Goal: Task Accomplishment & Management: Manage account settings

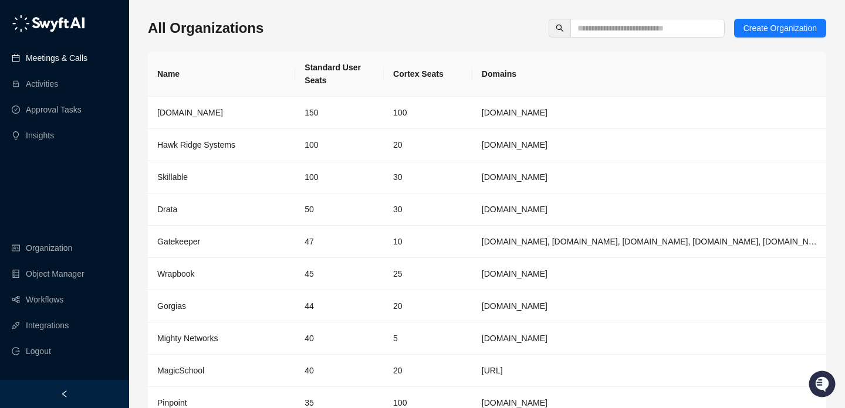
click at [26, 55] on link "Meetings & Calls" at bounding box center [57, 57] width 62 height 23
click at [26, 49] on link "Meetings & Calls" at bounding box center [57, 57] width 62 height 23
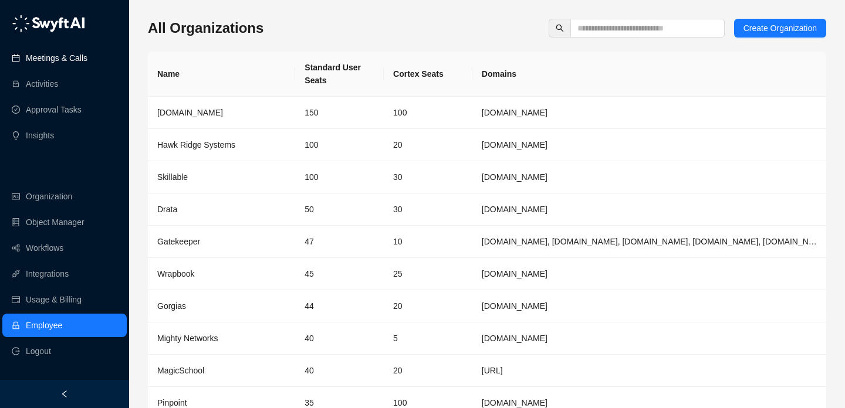
click at [28, 60] on link "Meetings & Calls" at bounding box center [57, 57] width 62 height 23
click at [26, 58] on link "Meetings & Calls" at bounding box center [57, 57] width 62 height 23
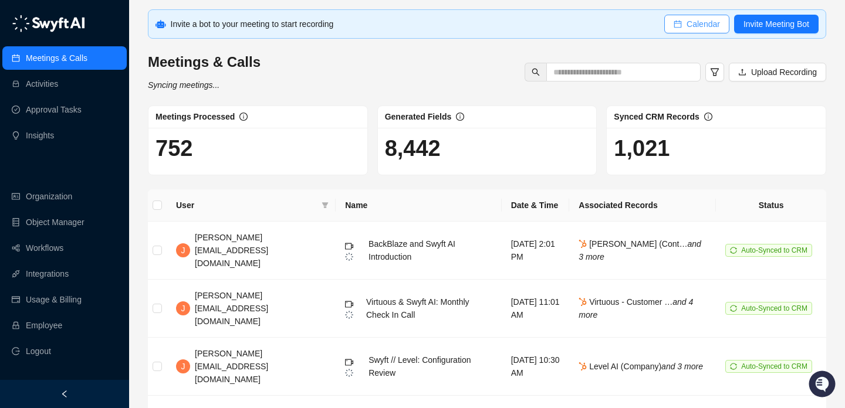
click at [702, 21] on span "Calendar" at bounding box center [703, 24] width 33 height 13
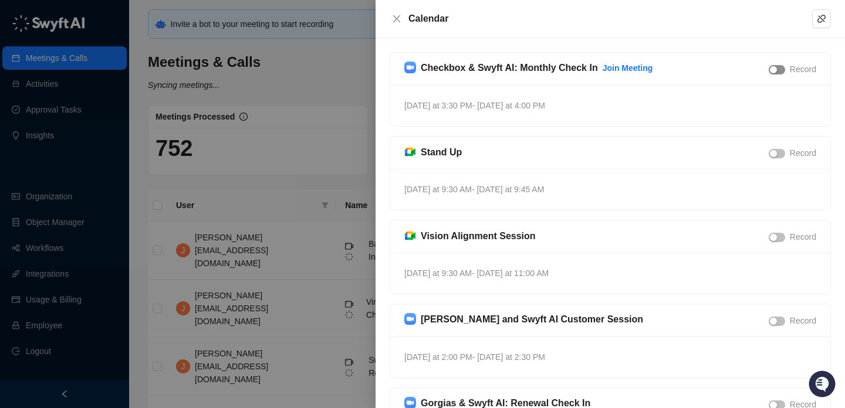
click at [776, 69] on span "button" at bounding box center [777, 69] width 16 height 9
click at [350, 120] on div at bounding box center [422, 204] width 845 height 408
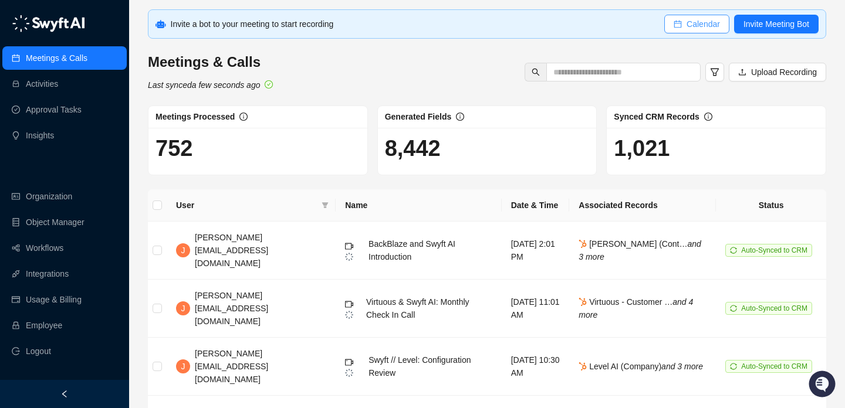
click at [697, 23] on span "Calendar" at bounding box center [703, 24] width 33 height 13
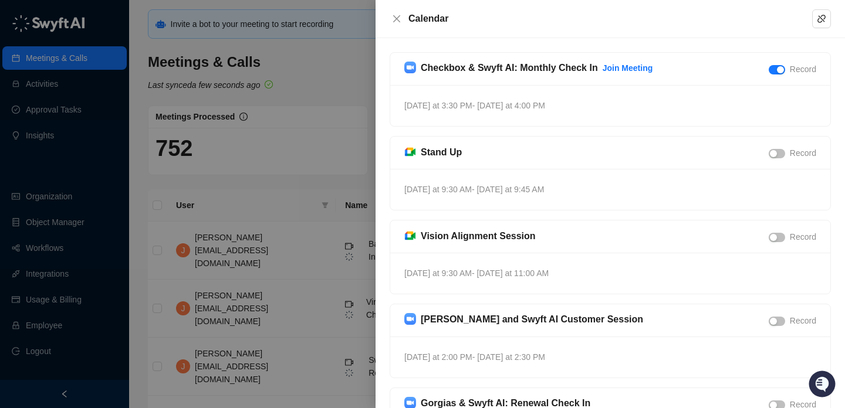
click at [381, 15] on div "Calendar" at bounding box center [610, 19] width 469 height 38
click at [394, 15] on icon "close" at bounding box center [396, 18] width 9 height 9
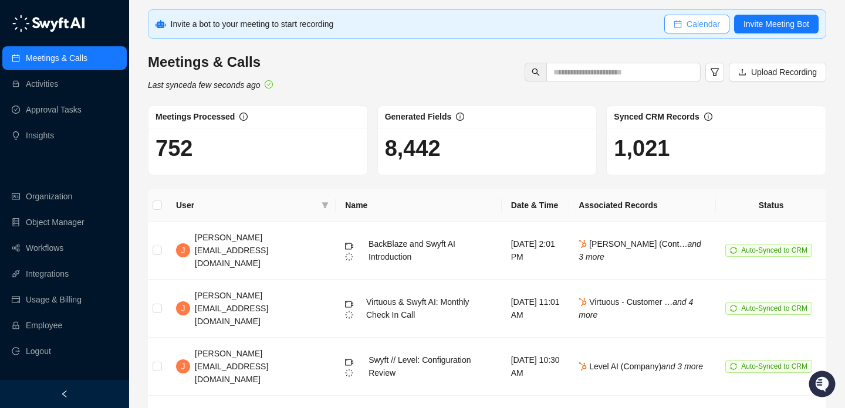
click at [667, 20] on button "Calendar" at bounding box center [696, 24] width 65 height 19
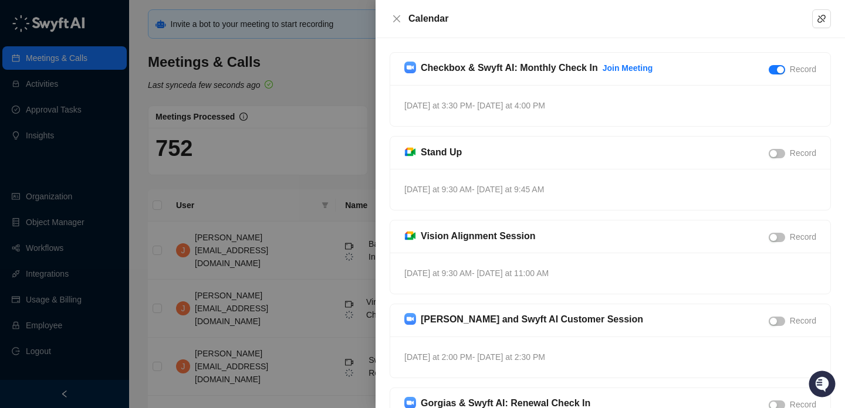
click at [303, 138] on div at bounding box center [422, 204] width 845 height 408
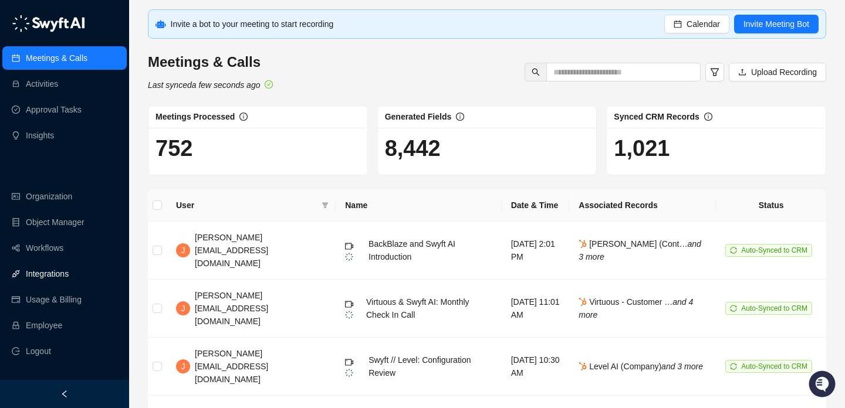
click at [64, 273] on link "Integrations" at bounding box center [47, 273] width 43 height 23
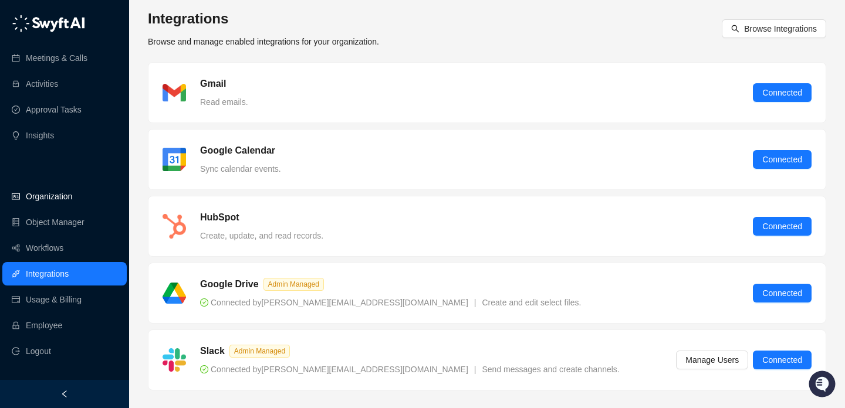
click at [50, 204] on link "Organization" at bounding box center [49, 196] width 46 height 23
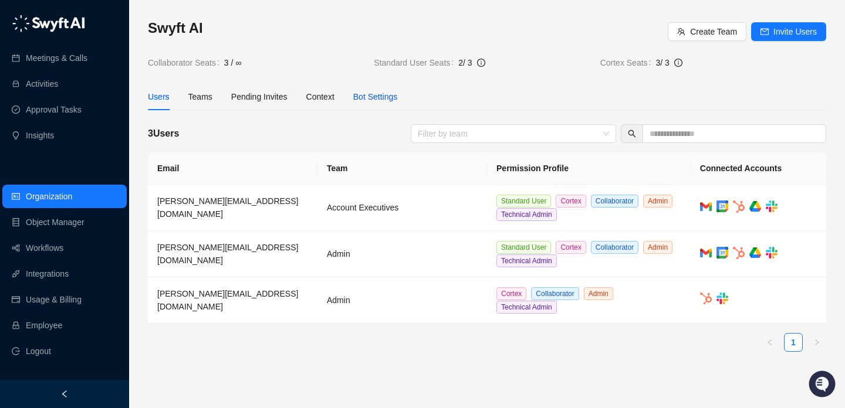
click at [378, 96] on div "Bot Settings" at bounding box center [375, 96] width 45 height 13
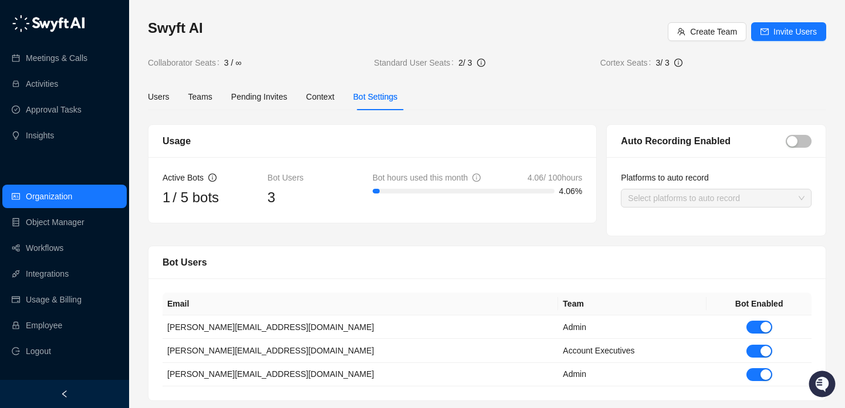
click at [803, 149] on div "Auto Recording Enabled" at bounding box center [716, 141] width 219 height 33
click at [800, 139] on span "button" at bounding box center [799, 141] width 26 height 13
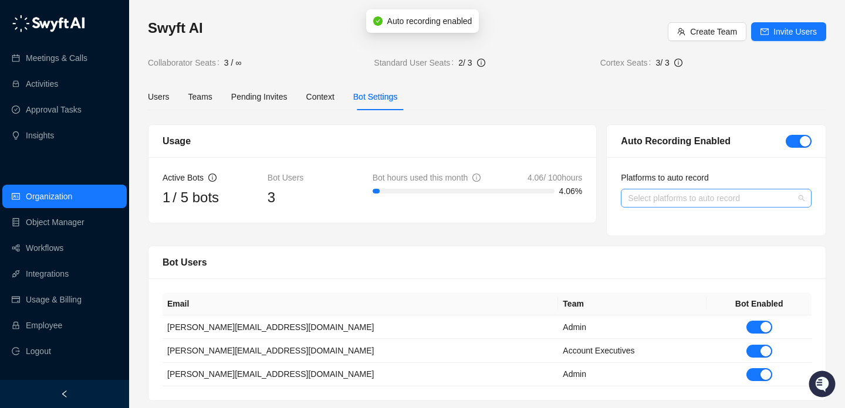
click at [722, 205] on div "Select platforms to auto record" at bounding box center [716, 198] width 191 height 19
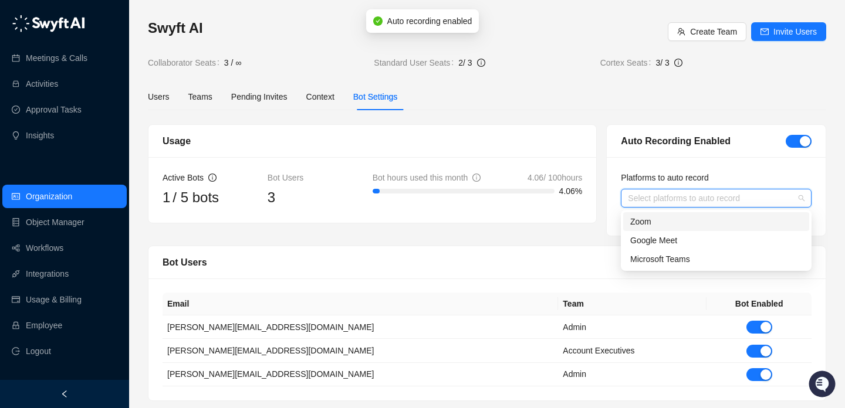
click at [711, 224] on div "Zoom" at bounding box center [716, 221] width 172 height 13
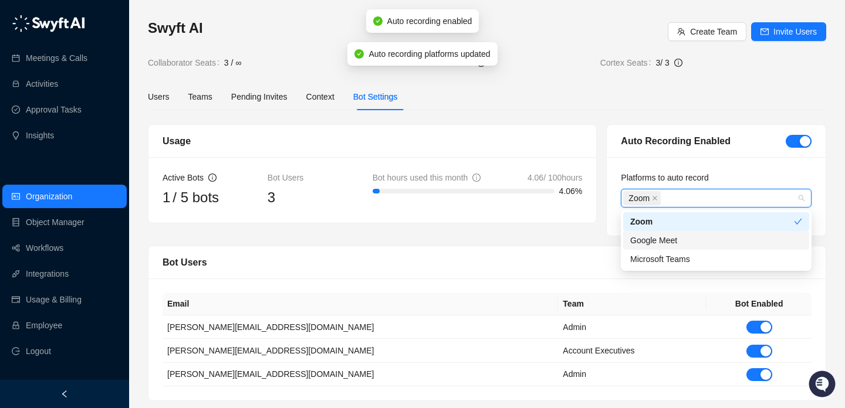
click at [566, 227] on div "Usage Active Bots 1 / 5 bots Bot Users 3 Bot hours used this month 4.06 / 100 h…" at bounding box center [372, 180] width 458 height 112
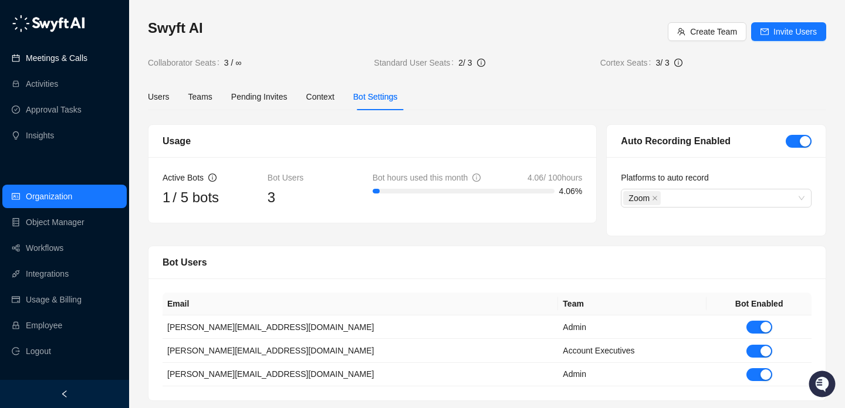
click at [32, 60] on link "Meetings & Calls" at bounding box center [57, 57] width 62 height 23
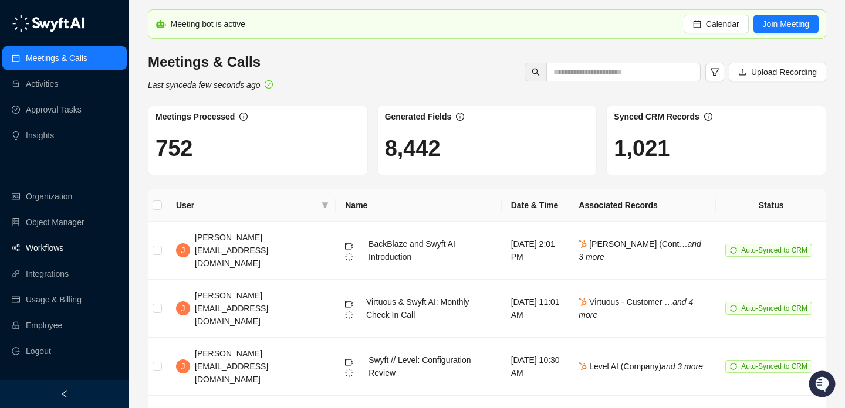
click at [63, 249] on link "Workflows" at bounding box center [45, 247] width 38 height 23
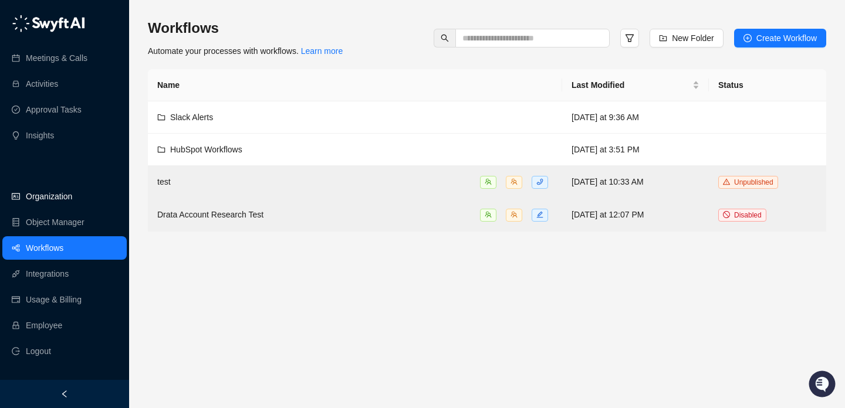
click at [72, 194] on link "Organization" at bounding box center [49, 196] width 46 height 23
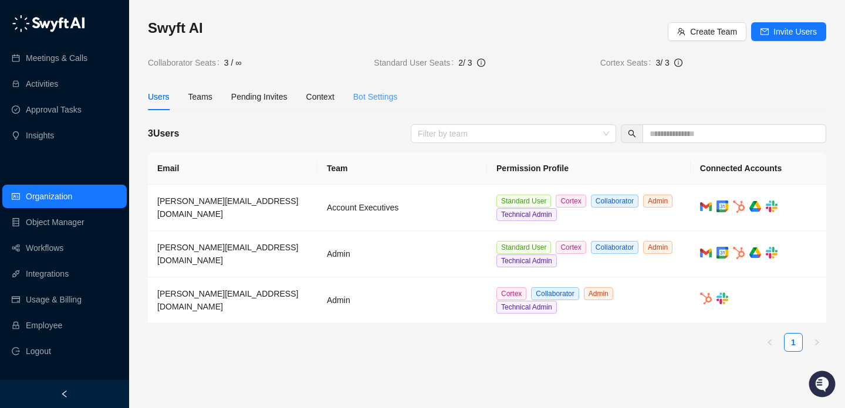
click at [388, 90] on div "Bot Settings" at bounding box center [375, 96] width 45 height 27
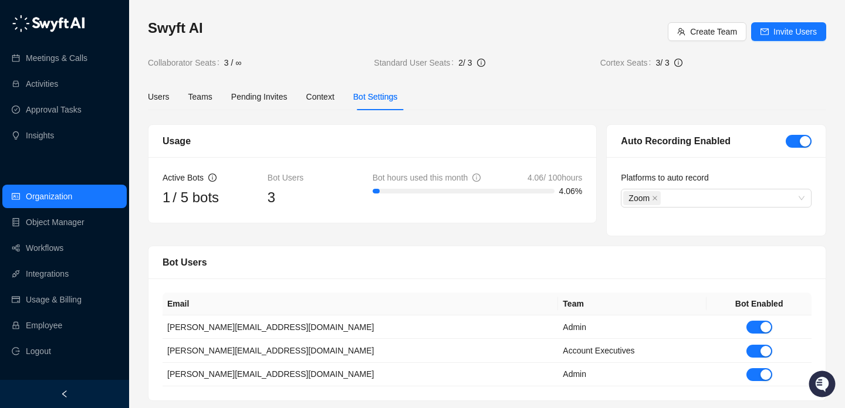
click at [708, 180] on label "Platforms to auto record" at bounding box center [669, 177] width 96 height 13
click at [709, 202] on div "Zoom" at bounding box center [710, 198] width 174 height 16
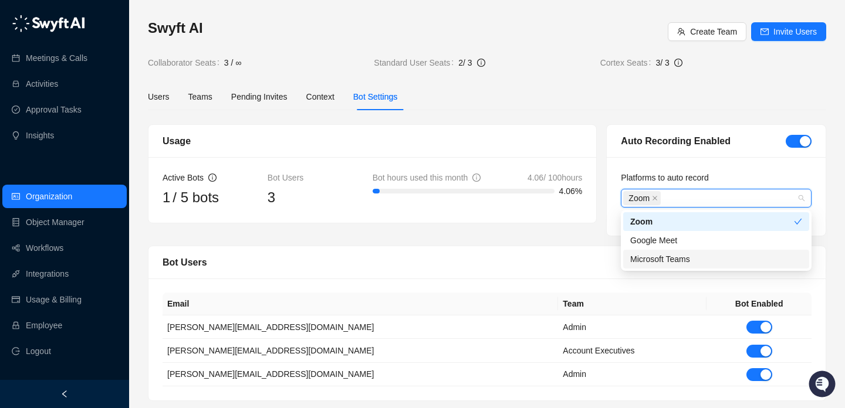
click at [698, 261] on div "Microsoft Teams" at bounding box center [716, 259] width 172 height 13
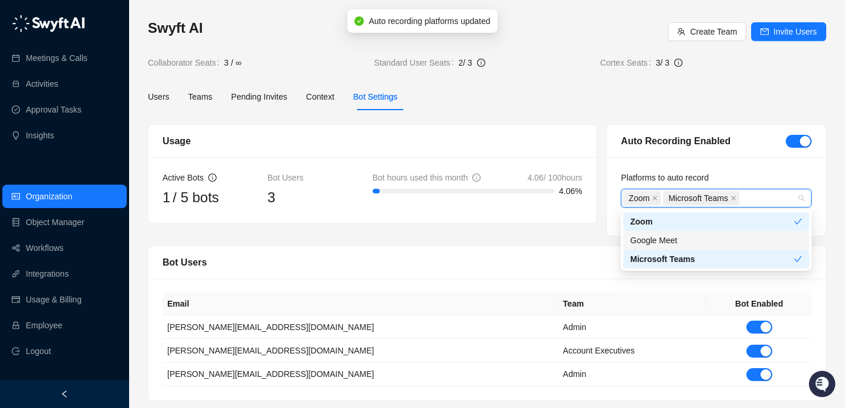
click at [602, 111] on div "Swyft AI Create Team Invite Users Collaborator Seats 3 / ∞ Standard User Seats …" at bounding box center [487, 210] width 678 height 383
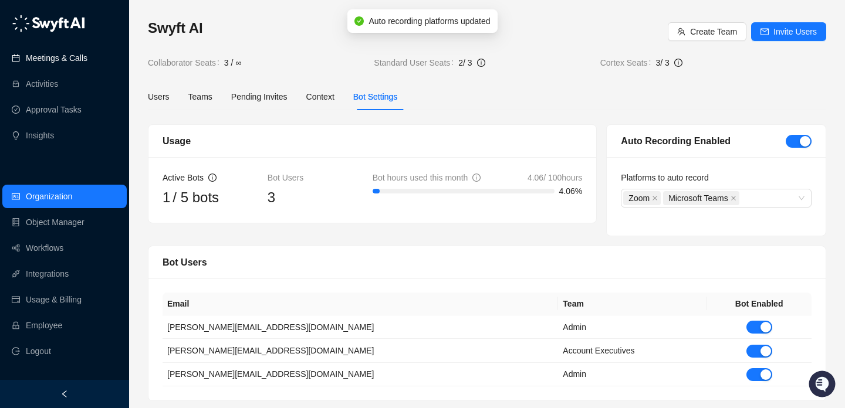
click at [26, 59] on link "Meetings & Calls" at bounding box center [57, 57] width 62 height 23
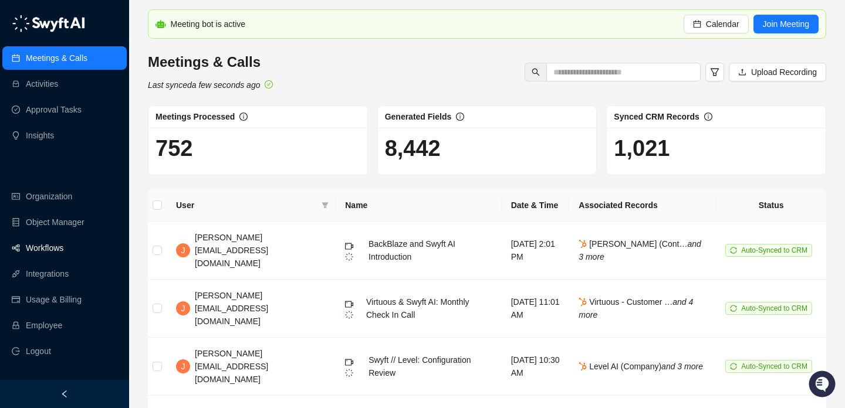
click at [53, 248] on link "Workflows" at bounding box center [45, 247] width 38 height 23
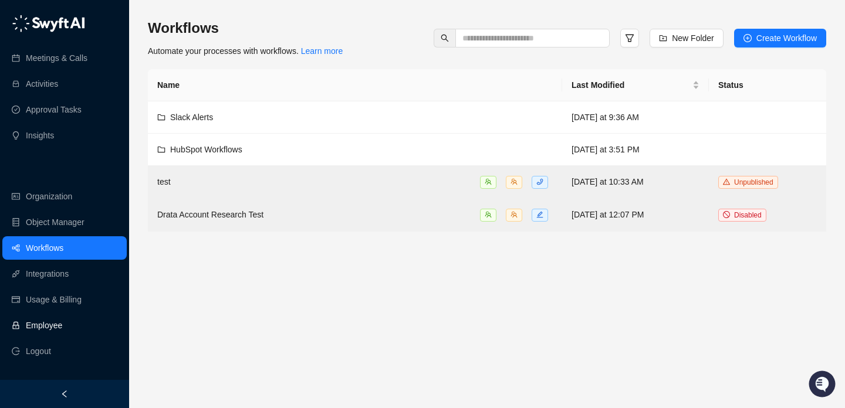
click at [62, 334] on link "Employee" at bounding box center [44, 325] width 36 height 23
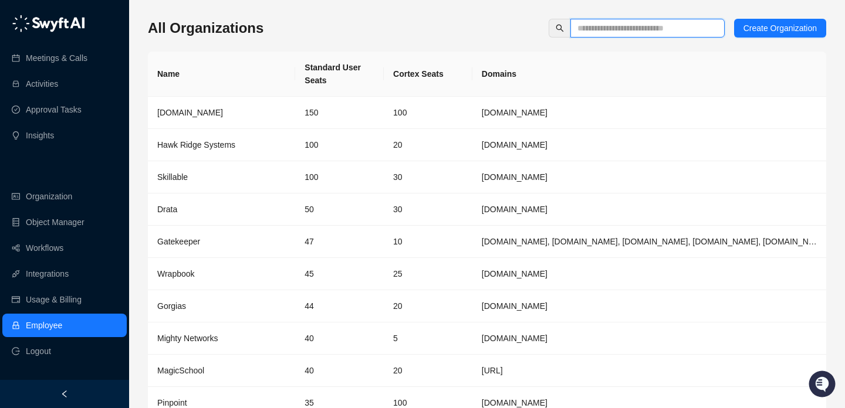
click at [664, 30] on input "text" at bounding box center [642, 28] width 131 height 13
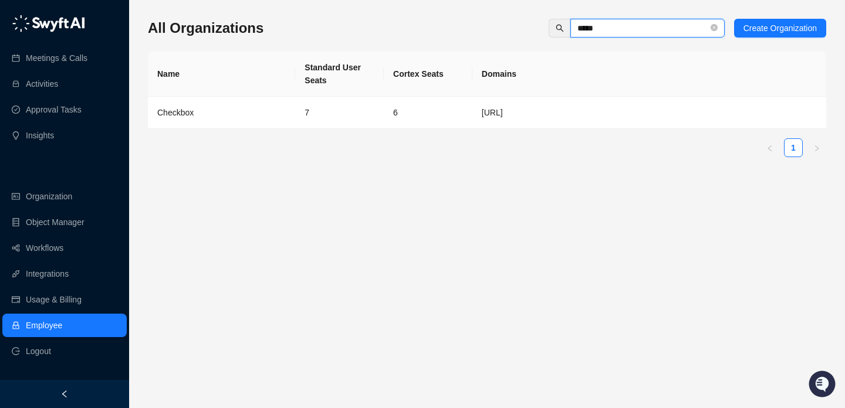
type input "*****"
click at [373, 112] on td "7" at bounding box center [339, 113] width 89 height 32
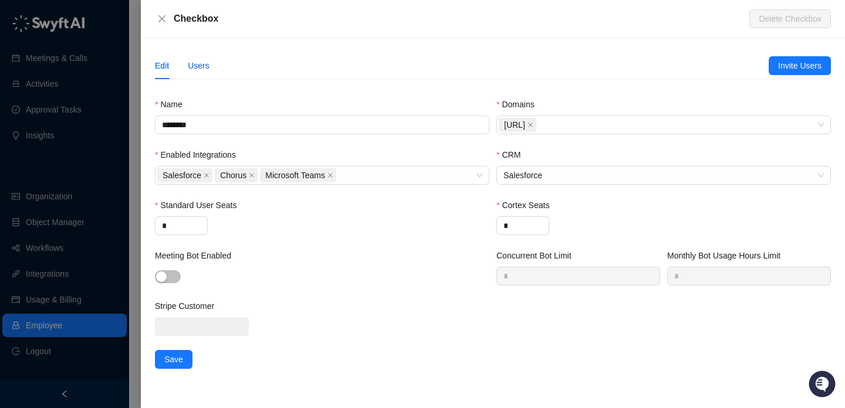
click at [202, 61] on div "Users" at bounding box center [199, 65] width 22 height 13
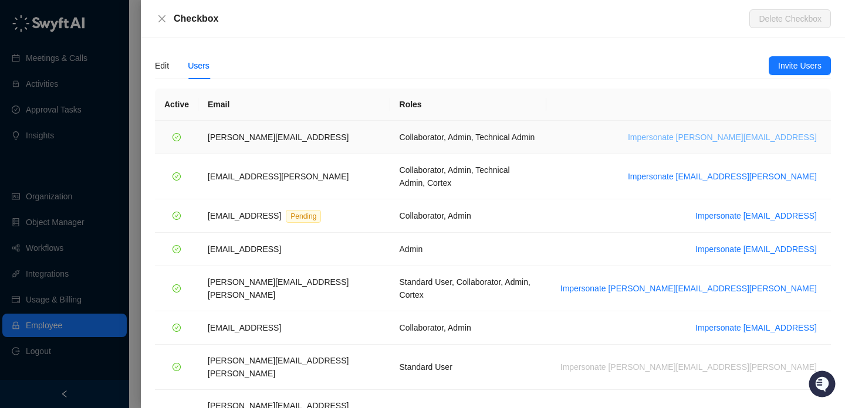
click at [713, 135] on span "Impersonate james@checkbox.ai" at bounding box center [722, 137] width 189 height 13
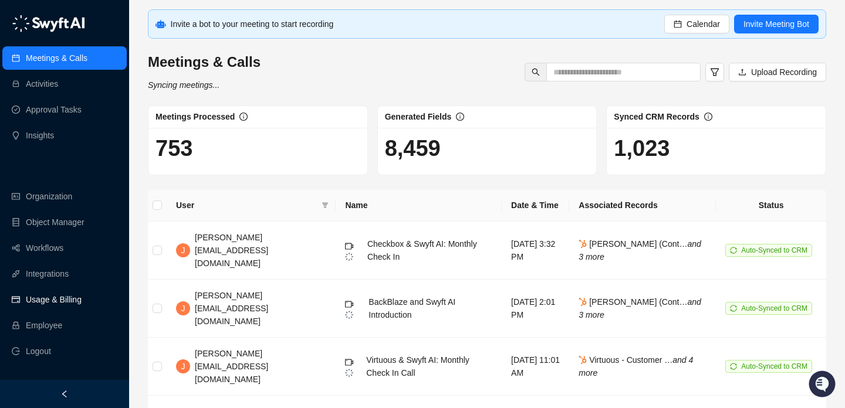
click at [65, 299] on link "Usage & Billing" at bounding box center [54, 299] width 56 height 23
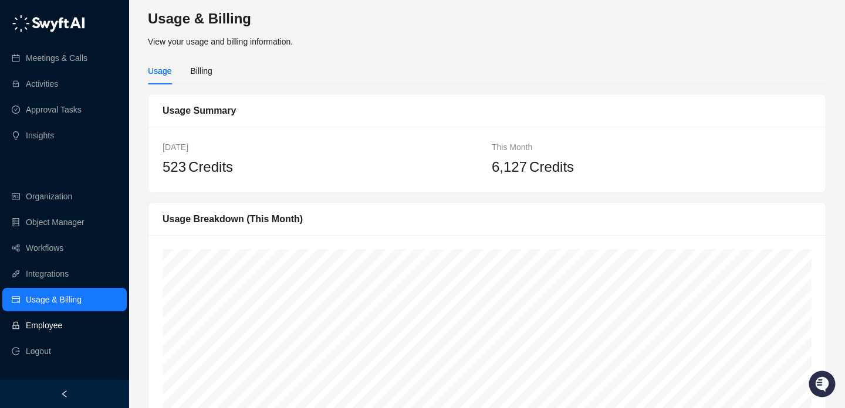
click at [62, 325] on link "Employee" at bounding box center [44, 325] width 36 height 23
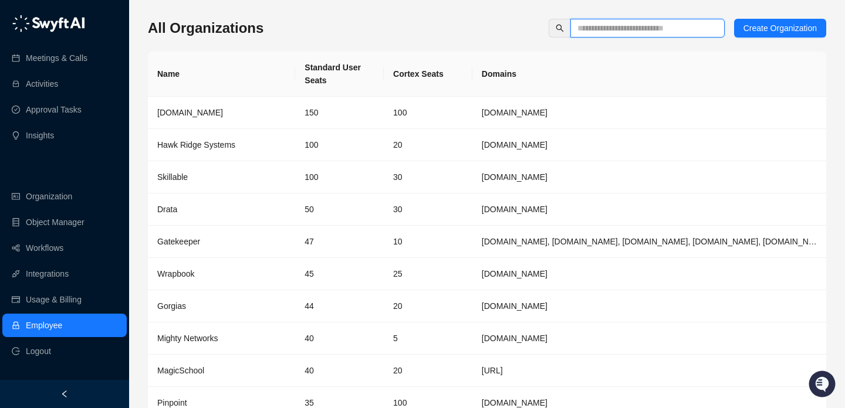
click at [602, 26] on input "text" at bounding box center [642, 28] width 131 height 13
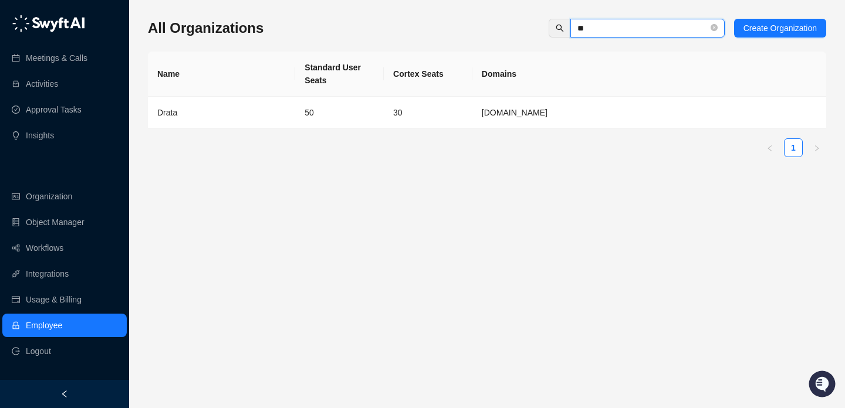
type input "**"
click at [342, 107] on td "50" at bounding box center [339, 113] width 89 height 32
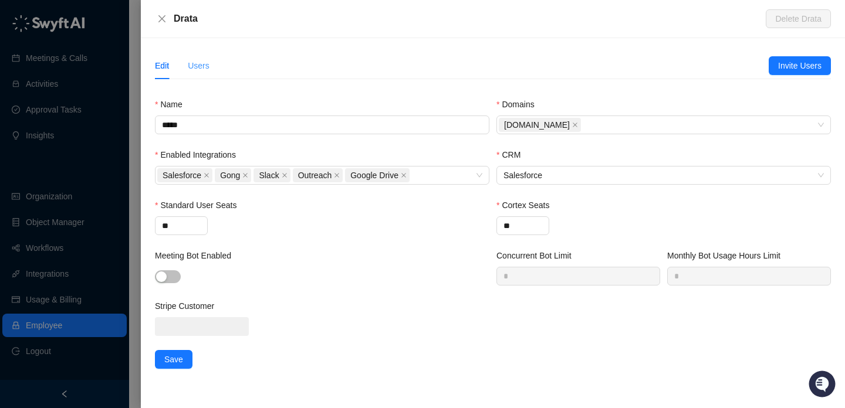
click at [193, 55] on div "Users" at bounding box center [199, 65] width 22 height 27
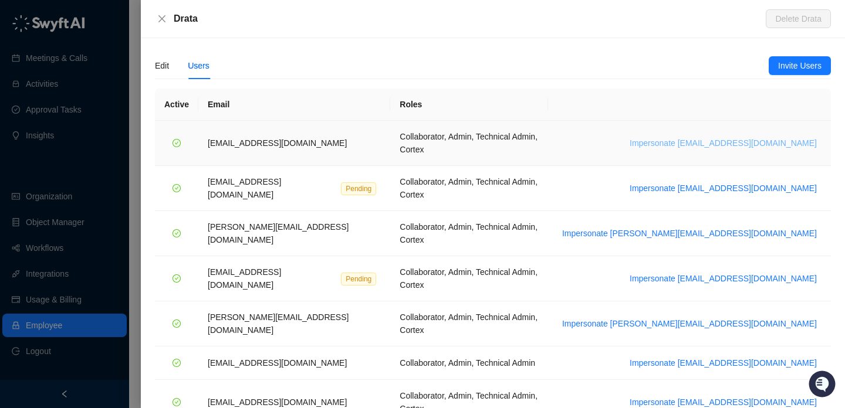
click at [704, 137] on span "Impersonate bradchrisakis@drata.com" at bounding box center [723, 143] width 187 height 13
